Goal: Task Accomplishment & Management: Manage account settings

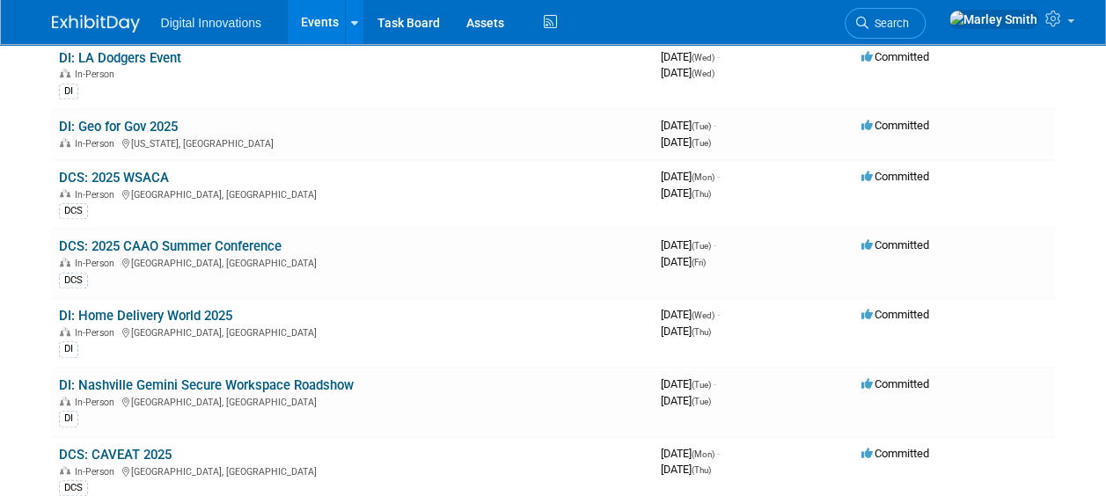
scroll to position [630, 0]
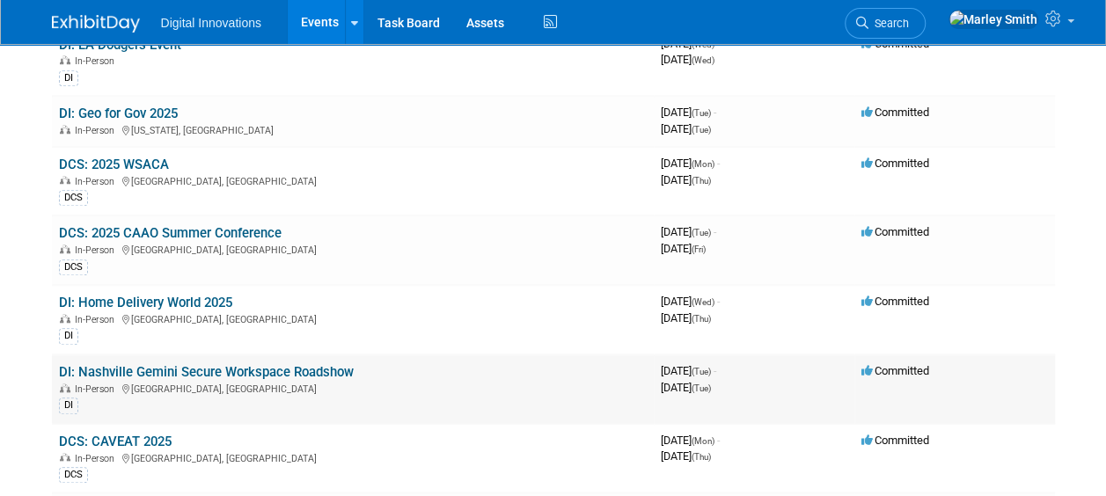
click at [194, 364] on link "DI: Nashville Gemini Secure Workspace Roadshow" at bounding box center [206, 372] width 295 height 16
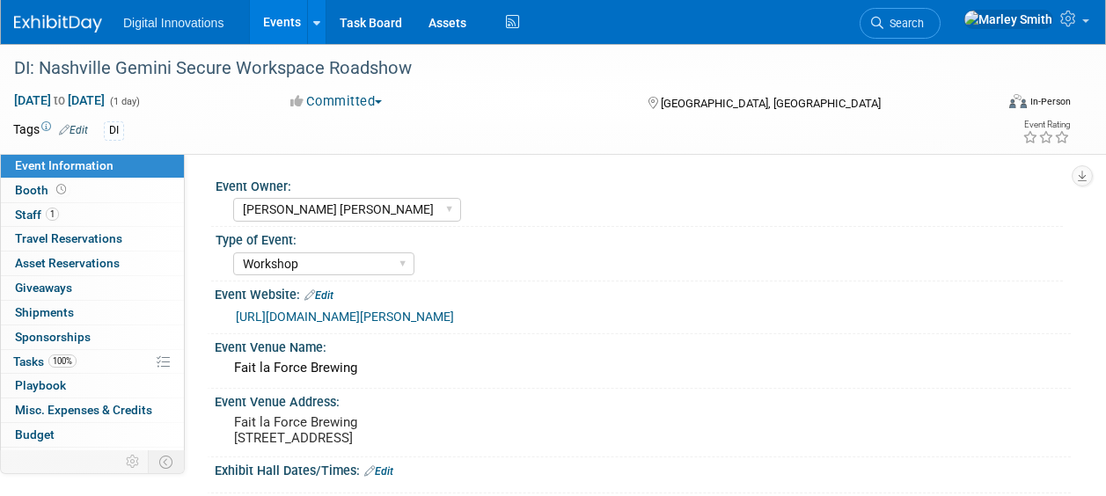
select select "[PERSON_NAME] [PERSON_NAME]"
select select "Workshop"
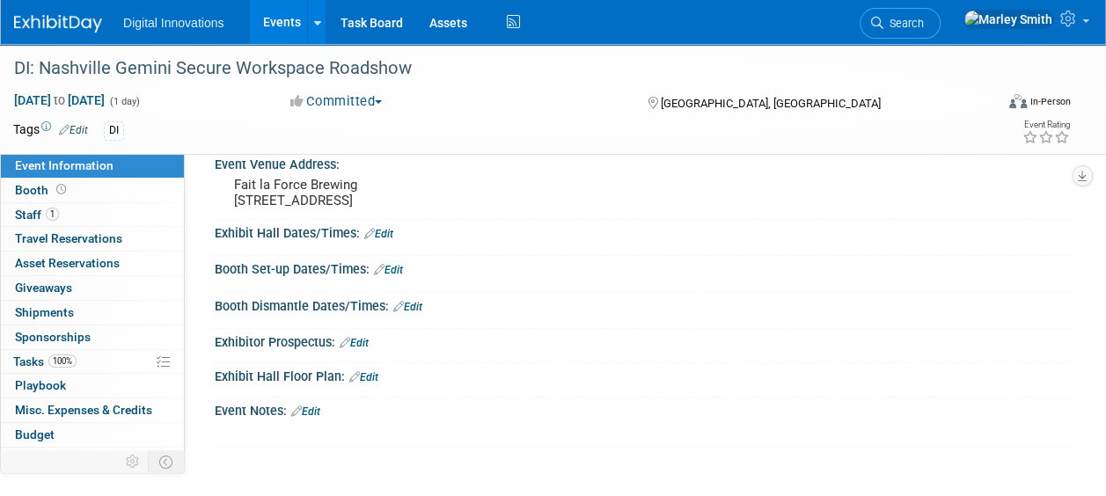
scroll to position [241, 0]
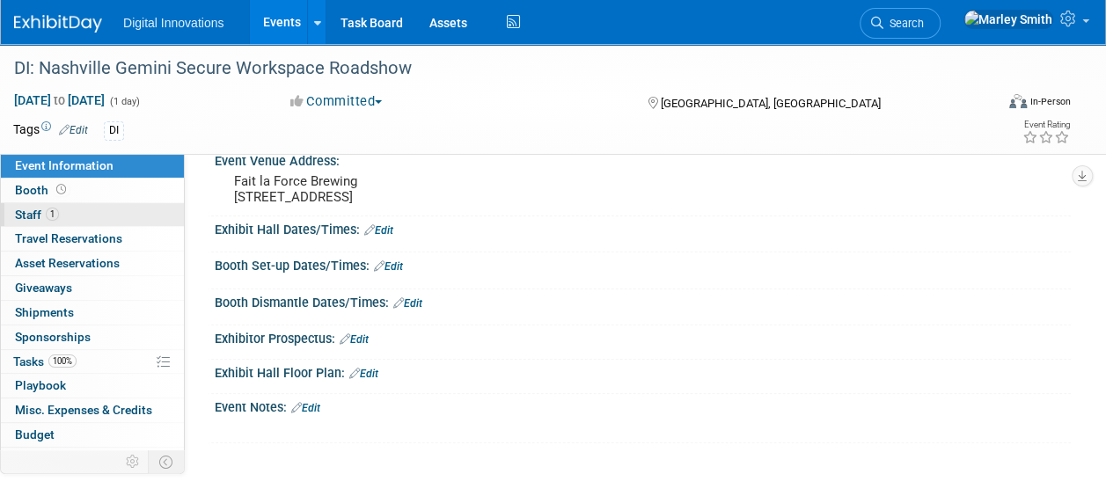
click at [86, 203] on link "1 Staff 1" at bounding box center [92, 215] width 183 height 24
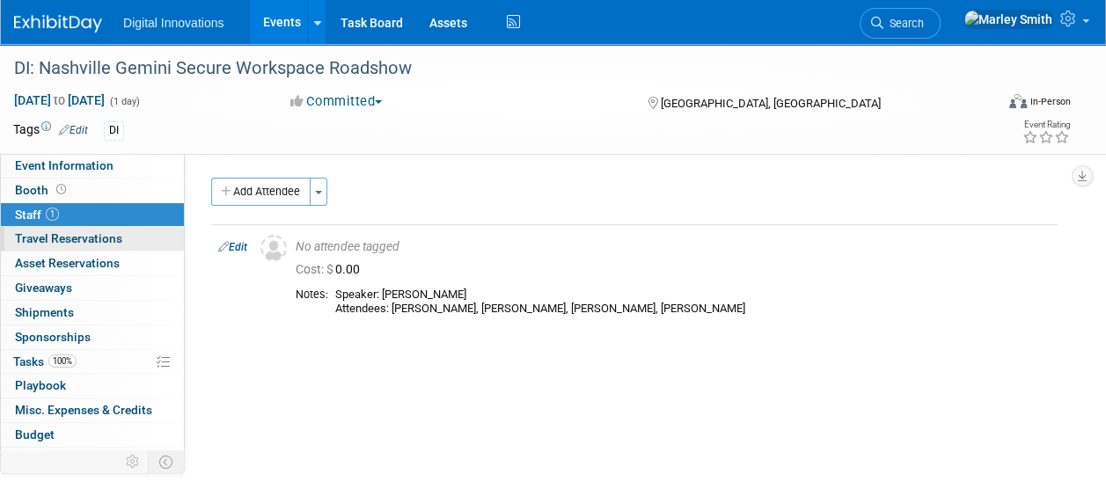
click at [70, 246] on link "0 Travel Reservations 0" at bounding box center [92, 239] width 183 height 24
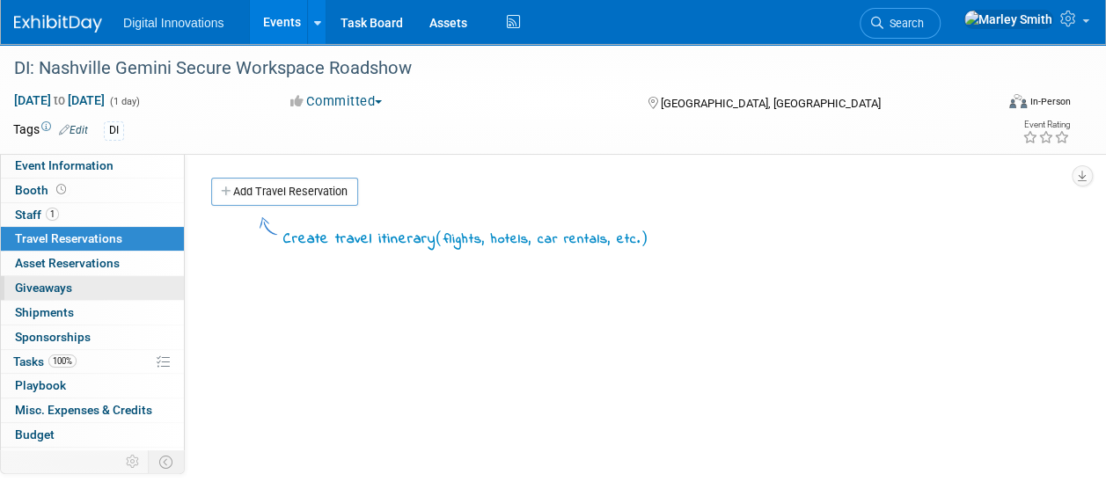
click at [63, 285] on span "Giveaways 0" at bounding box center [43, 288] width 57 height 14
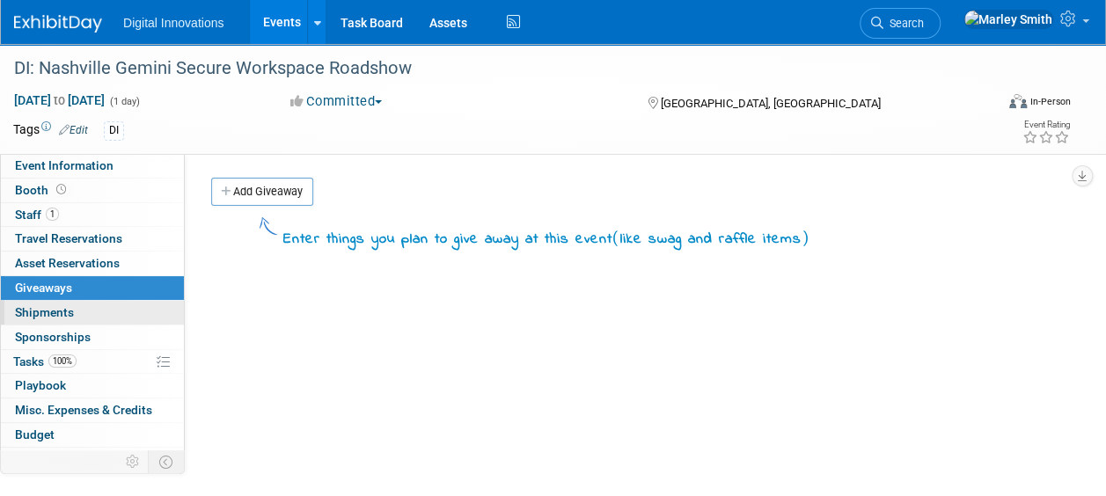
click at [56, 305] on span "Shipments 0" at bounding box center [44, 312] width 59 height 14
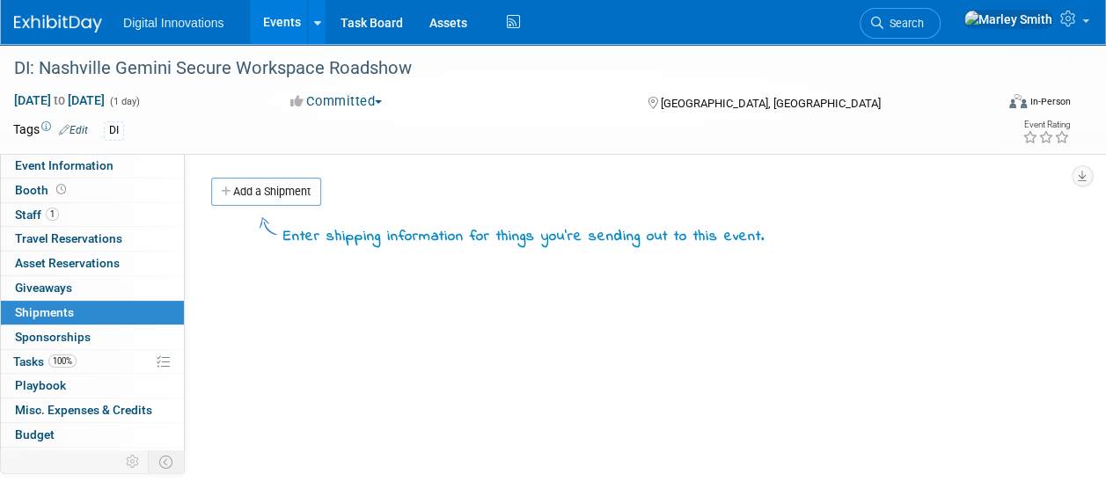
click at [56, 319] on link "0 Shipments 0" at bounding box center [92, 313] width 183 height 24
click at [56, 326] on link "0 Sponsorships 0" at bounding box center [92, 337] width 183 height 24
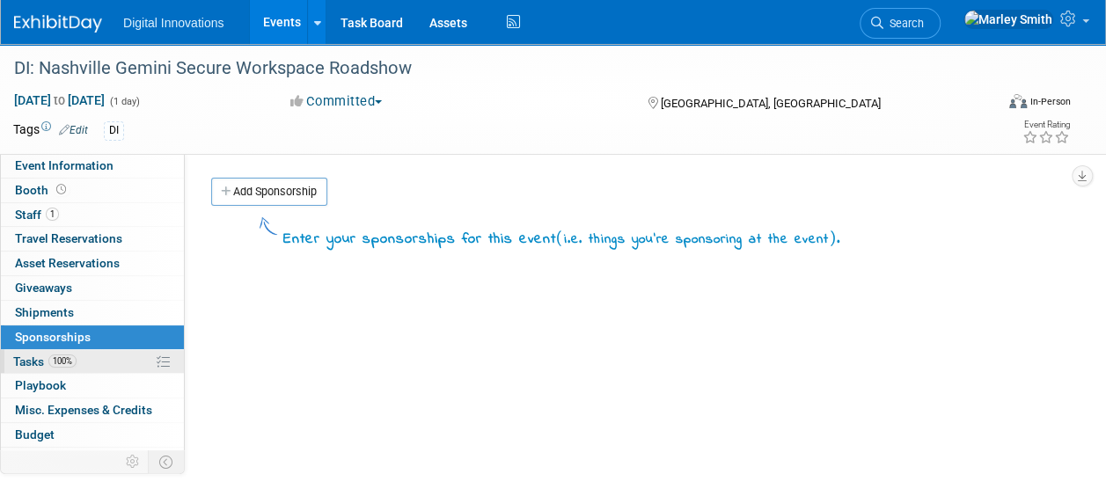
click at [56, 354] on span "100%" at bounding box center [62, 360] width 28 height 13
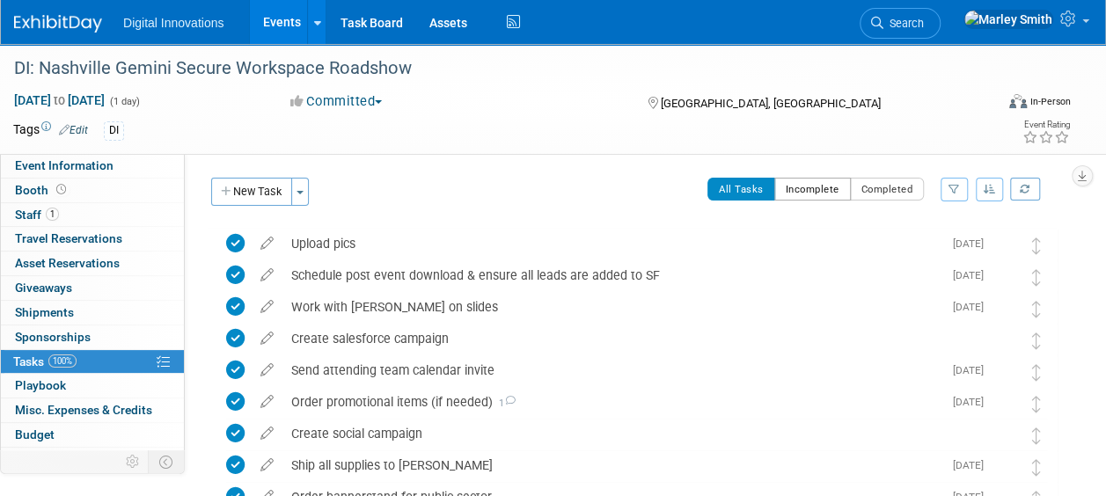
click at [816, 184] on button "Incomplete" at bounding box center [812, 189] width 77 height 23
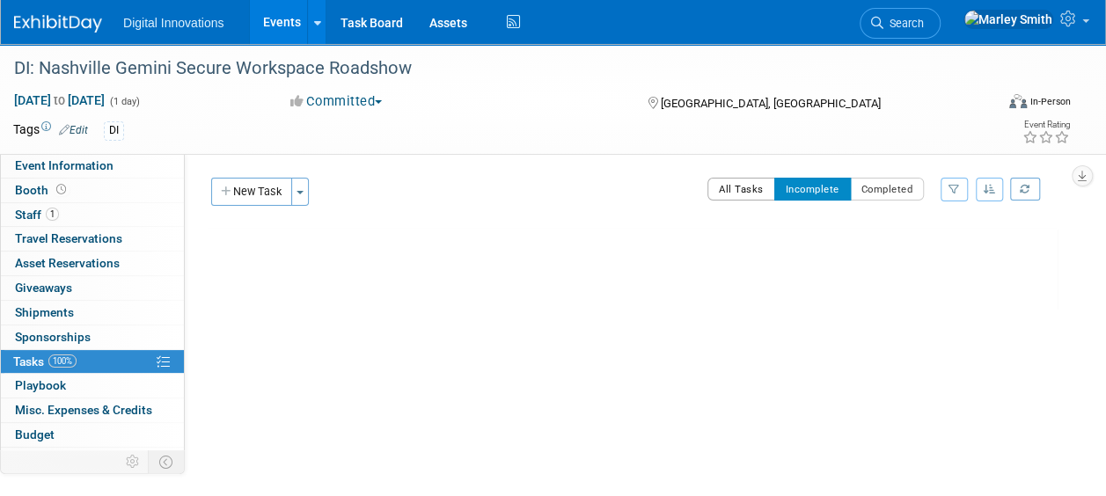
click at [764, 186] on button "All Tasks" at bounding box center [741, 189] width 68 height 23
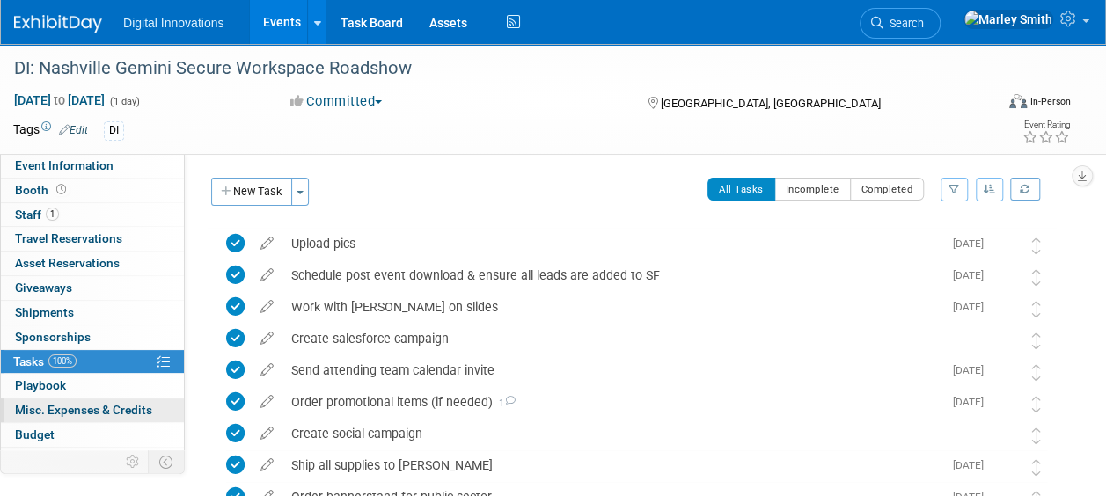
click at [88, 408] on span "Misc. Expenses & Credits 0" at bounding box center [83, 410] width 137 height 14
